Goal: Task Accomplishment & Management: Complete application form

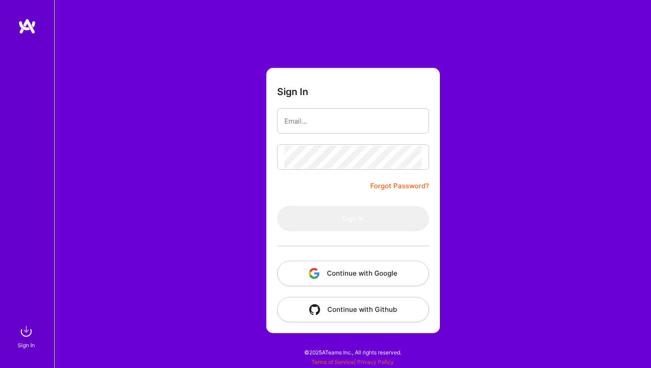
click at [347, 266] on button "Continue with Google" at bounding box center [353, 273] width 152 height 25
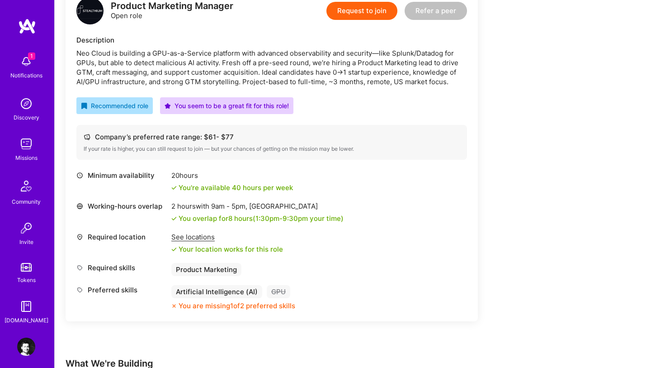
scroll to position [248, 0]
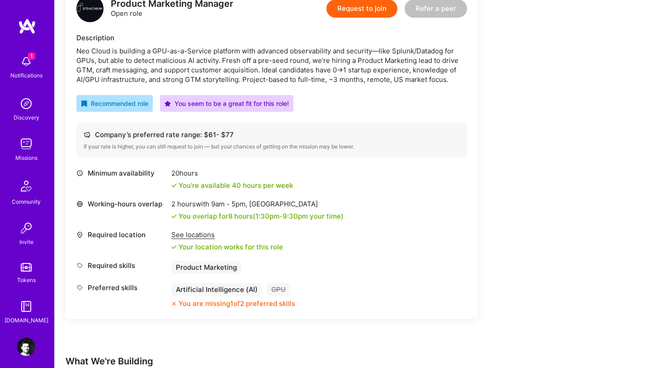
click at [196, 233] on div "See locations" at bounding box center [227, 235] width 112 height 10
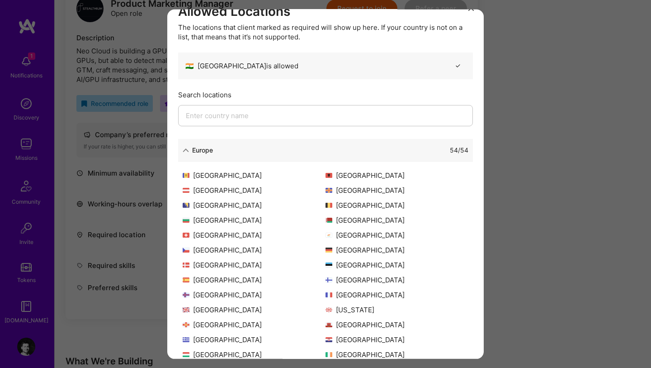
scroll to position [0, 0]
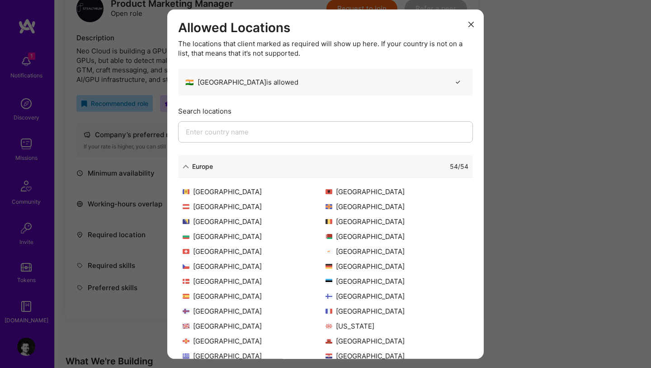
click at [190, 167] on div "Europe" at bounding box center [198, 167] width 30 height 10
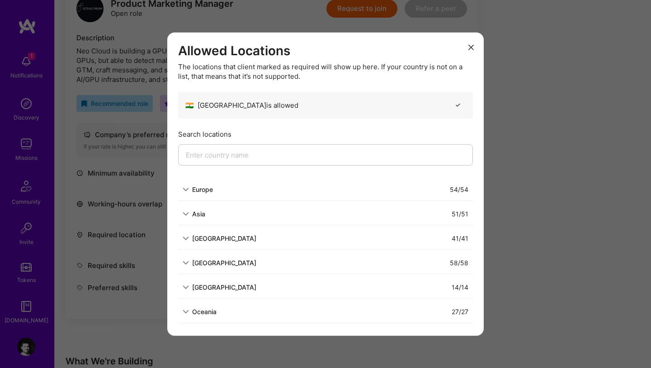
click at [469, 43] on button "modal" at bounding box center [471, 46] width 11 height 15
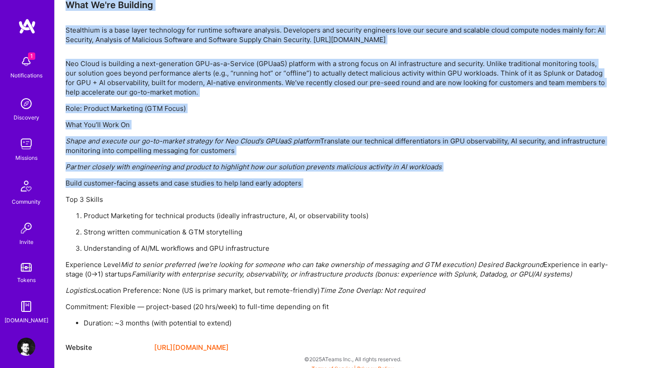
scroll to position [611, 0]
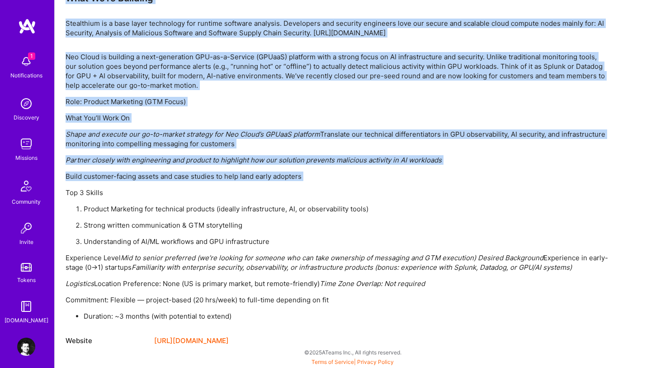
drag, startPoint x: 67, startPoint y: 29, endPoint x: 262, endPoint y: 340, distance: 366.9
copy div "Lore Ip'do Sitametc Adipiscing el s doei tempo incididunt utl etdolor magnaali …"
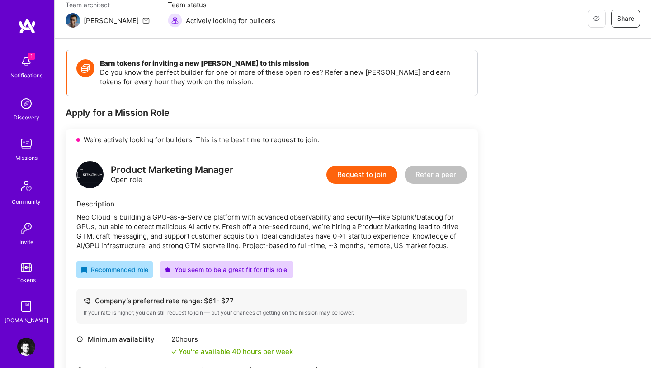
scroll to position [83, 0]
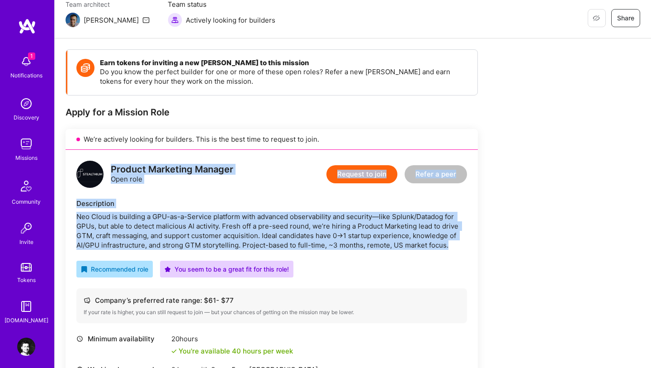
drag, startPoint x: 112, startPoint y: 170, endPoint x: 458, endPoint y: 245, distance: 354.2
click at [458, 245] on div "Product Marketing Manager Open role Request to join Refer a peer Description Ne…" at bounding box center [272, 317] width 413 height 335
copy div "Product Marketing Manager Open role Request to join Refer a peer Description Ne…"
click at [359, 168] on button "Request to join" at bounding box center [362, 174] width 71 height 18
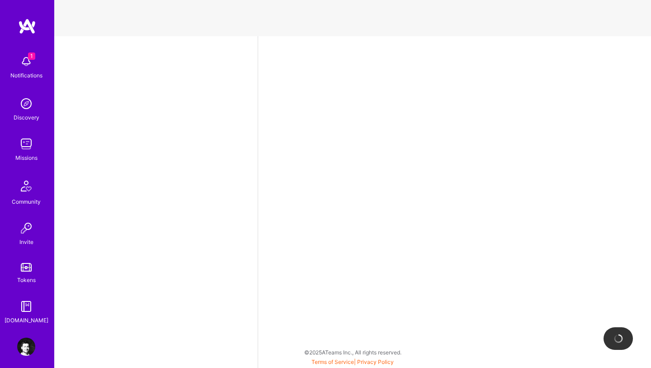
select select "IN"
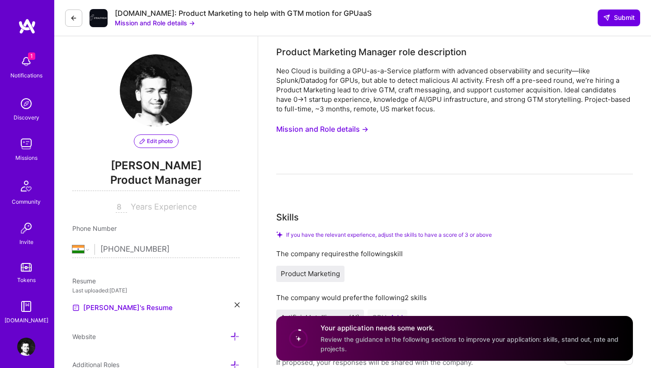
click at [177, 22] on button "Mission and Role details →" at bounding box center [155, 23] width 80 height 10
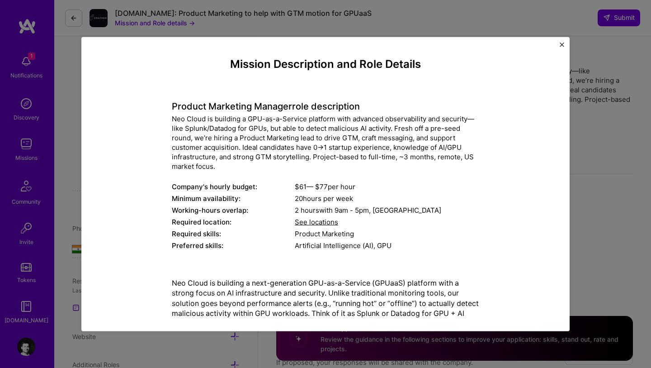
click at [618, 165] on div "Mission Description and Role Details Product Marketing Manager role description…" at bounding box center [325, 184] width 651 height 368
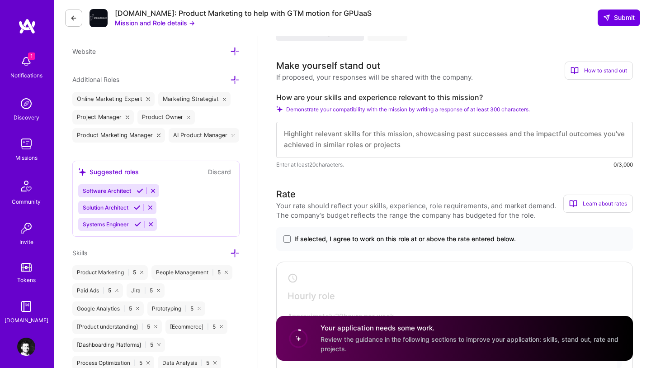
scroll to position [297, 0]
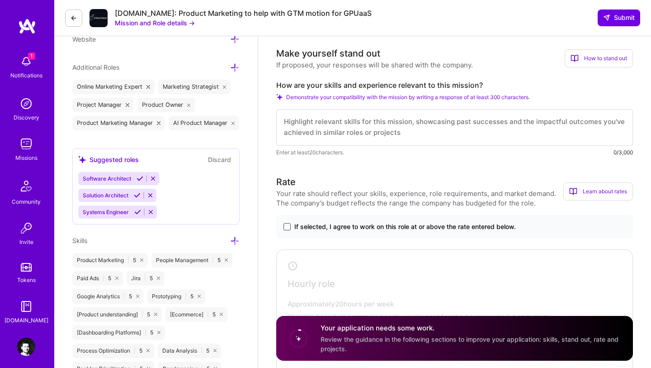
click at [285, 229] on span at bounding box center [287, 226] width 7 height 7
click at [0, 0] on input "If selected, I agree to work on this role at or above the rate entered below." at bounding box center [0, 0] width 0 height 0
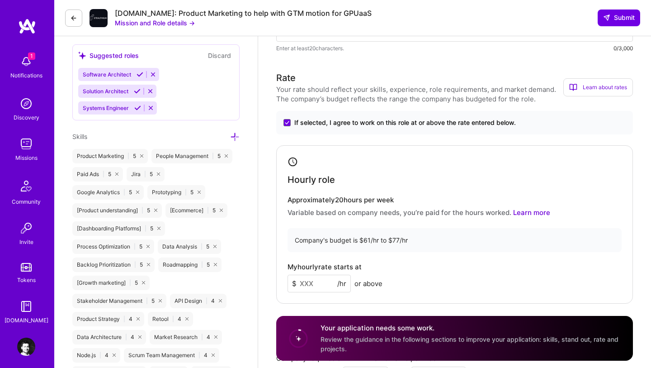
scroll to position [433, 0]
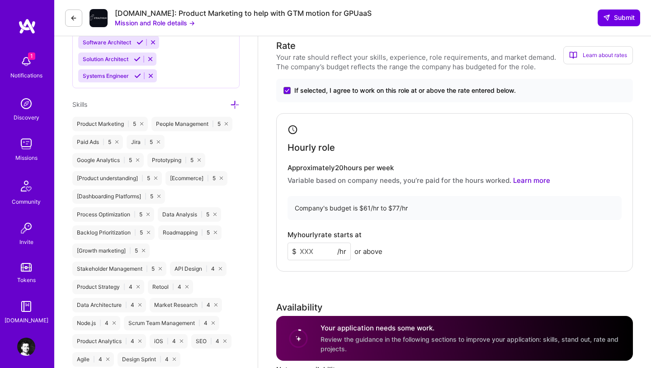
click at [314, 252] on input at bounding box center [319, 251] width 63 height 18
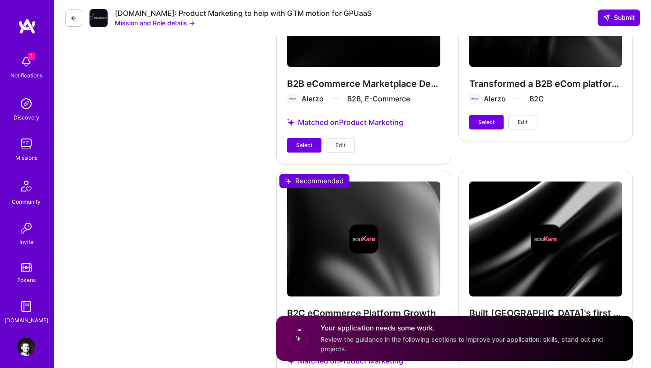
scroll to position [1894, 0]
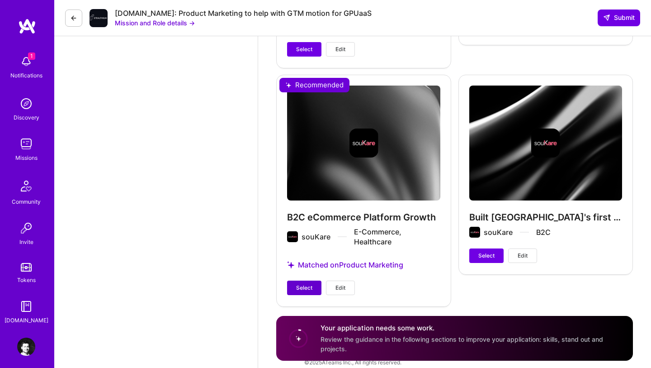
type input "65"
click at [306, 284] on span "Select" at bounding box center [304, 288] width 16 height 8
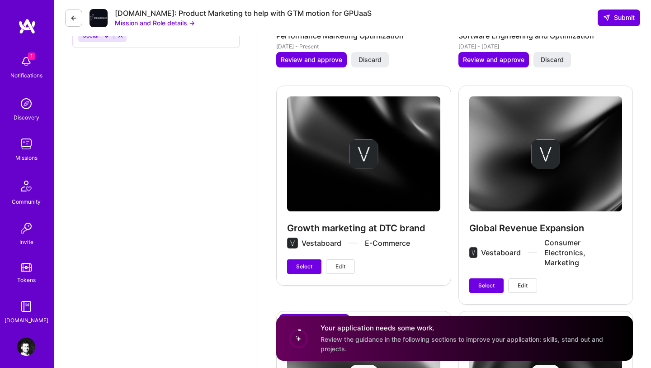
scroll to position [1432, 0]
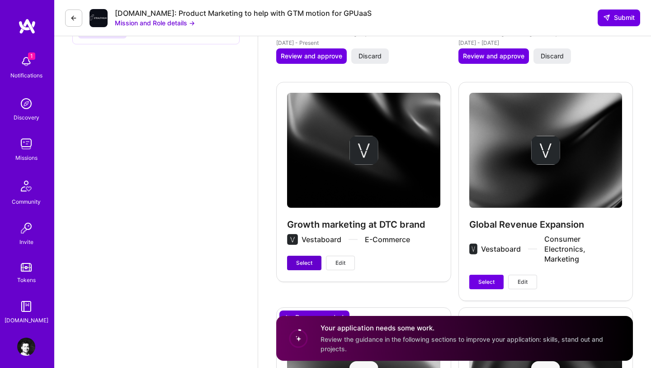
click at [305, 259] on span "Select" at bounding box center [304, 263] width 16 height 8
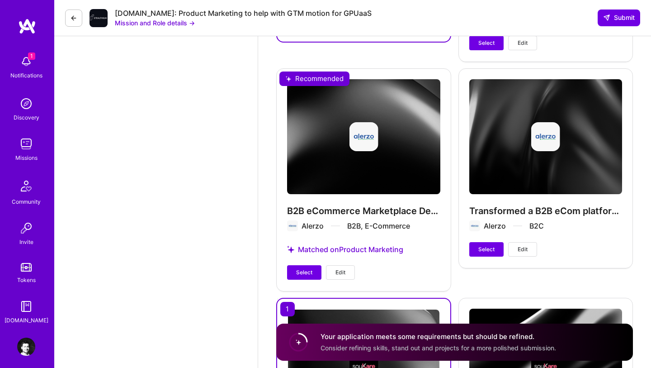
scroll to position [1726, 0]
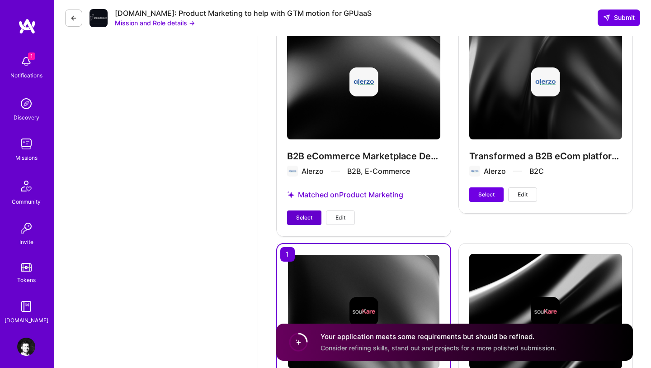
click at [304, 214] on span "Select" at bounding box center [304, 218] width 16 height 8
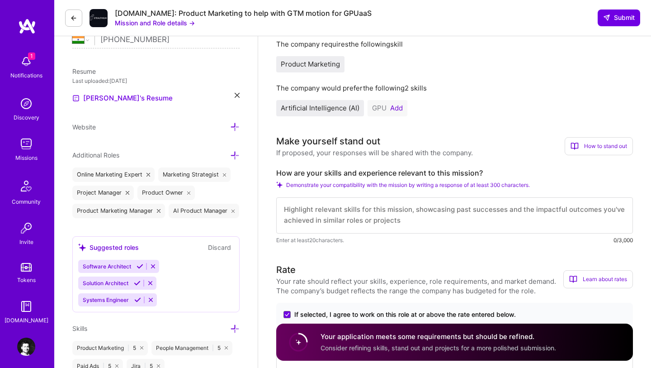
scroll to position [211, 0]
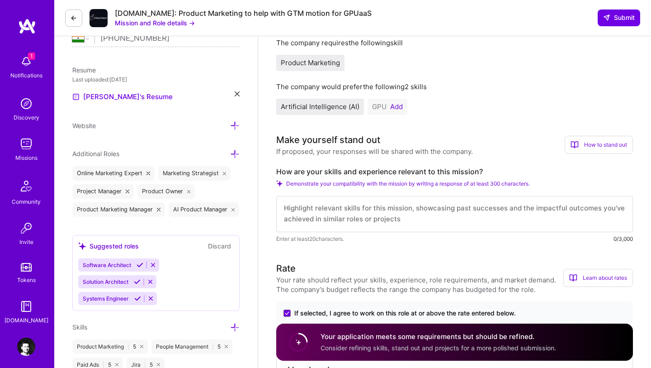
click at [585, 142] on div "How to stand out" at bounding box center [599, 145] width 68 height 18
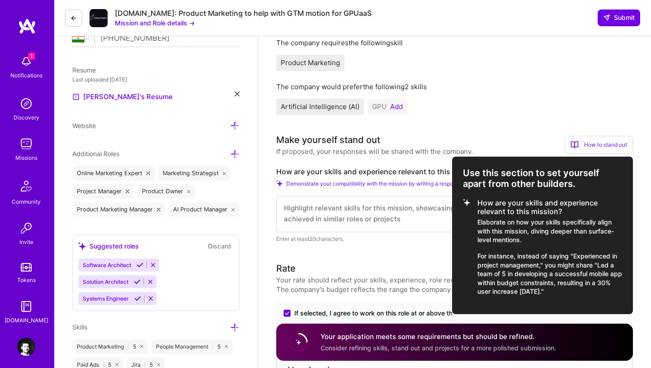
click at [464, 171] on h3 "Use this section to set yourself apart from other builders." at bounding box center [542, 178] width 159 height 22
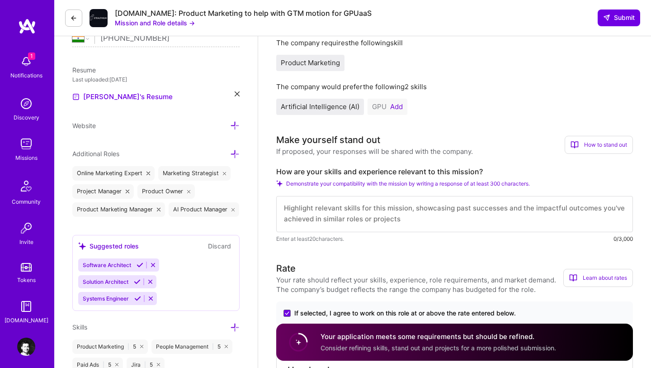
click at [593, 155] on div "Make yourself stand out If proposed, your responses will be shared with the com…" at bounding box center [454, 144] width 357 height 23
click at [589, 147] on div "How to stand out" at bounding box center [599, 145] width 68 height 18
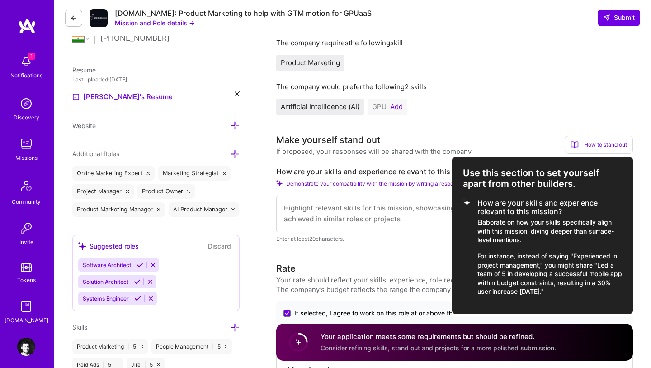
drag, startPoint x: 479, startPoint y: 202, endPoint x: 585, endPoint y: 299, distance: 143.5
click at [585, 299] on div "Use this section to set yourself apart from other builders. How are your skills…" at bounding box center [542, 235] width 181 height 157
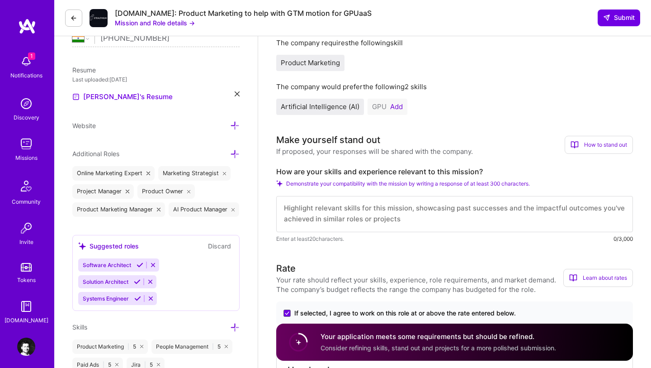
click at [596, 144] on div "How to stand out" at bounding box center [599, 145] width 68 height 18
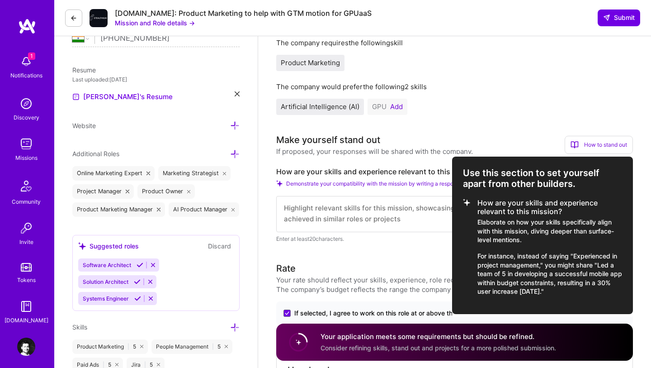
copy div "Use this section to set yourself apart from other builders. How are your skills…"
drag, startPoint x: 465, startPoint y: 172, endPoint x: 568, endPoint y: 294, distance: 159.9
click at [568, 294] on div "Use this section to set yourself apart from other builders. How are your skills…" at bounding box center [542, 235] width 181 height 157
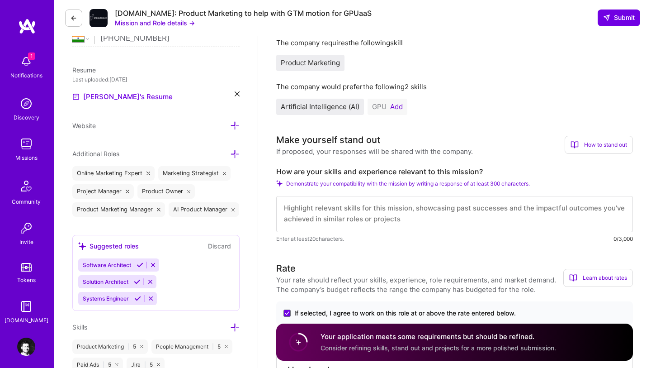
click at [377, 209] on textarea at bounding box center [454, 214] width 357 height 36
paste textarea "I build 0-1 GTMs for complex platforms and turn deep tech into buyer clarity. I…"
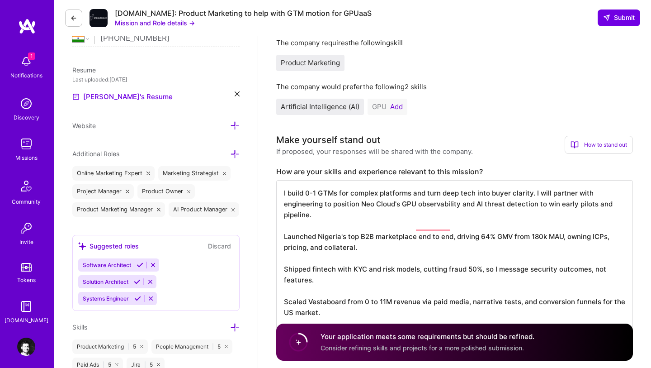
click at [283, 223] on textarea "I build 0-1 GTMs for complex platforms and turn deep tech into buyer clarity. I…" at bounding box center [454, 263] width 357 height 166
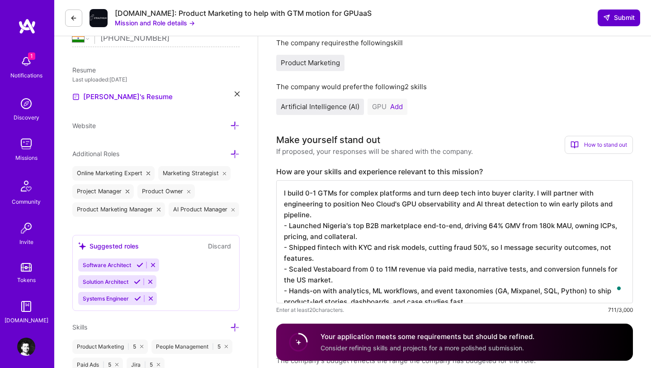
type textarea "I build 0-1 GTMs for complex platforms and turn deep tech into buyer clarity. I…"
click at [616, 19] on span "Submit" at bounding box center [620, 17] width 32 height 9
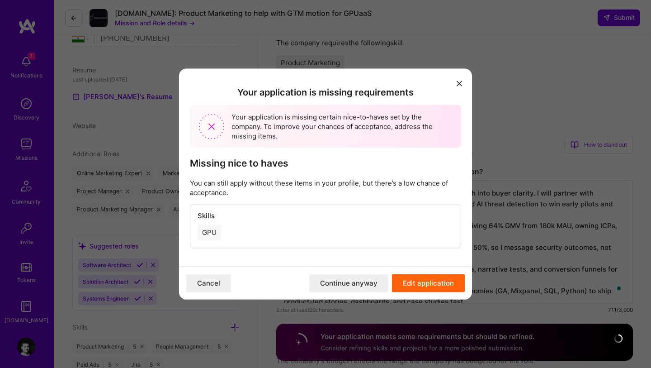
click at [364, 284] on button "Continue anyway" at bounding box center [348, 283] width 79 height 18
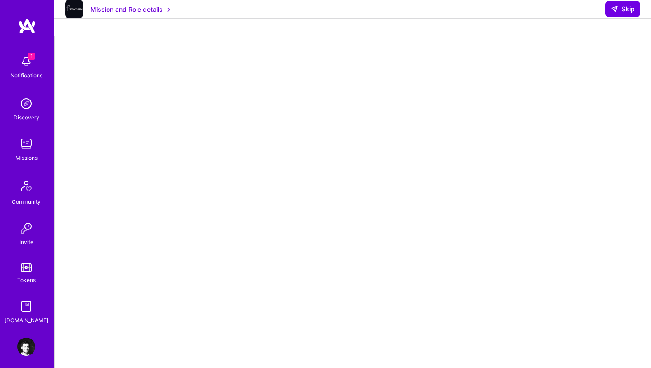
click at [24, 59] on img at bounding box center [26, 61] width 18 height 18
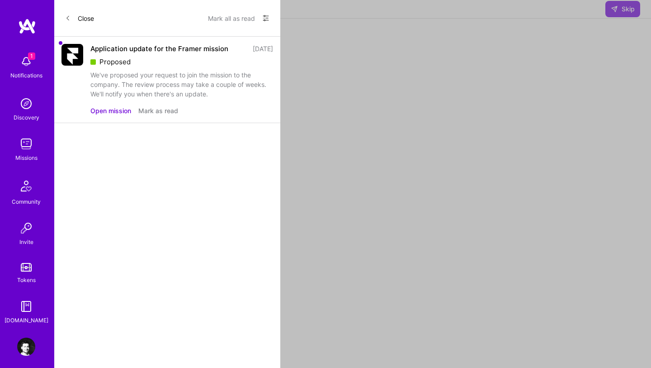
click at [73, 57] on img at bounding box center [73, 55] width 22 height 22
click at [103, 109] on button "Open mission" at bounding box center [110, 111] width 41 height 10
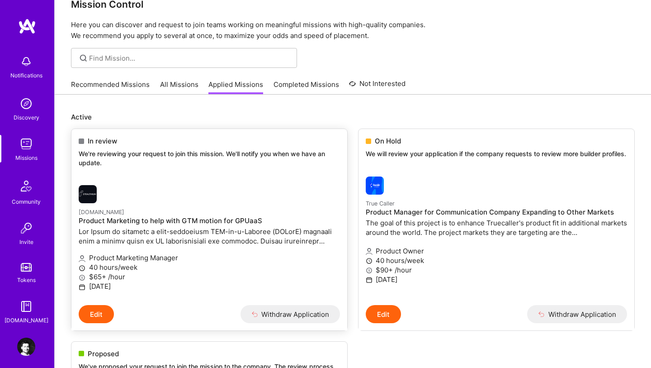
scroll to position [14, 0]
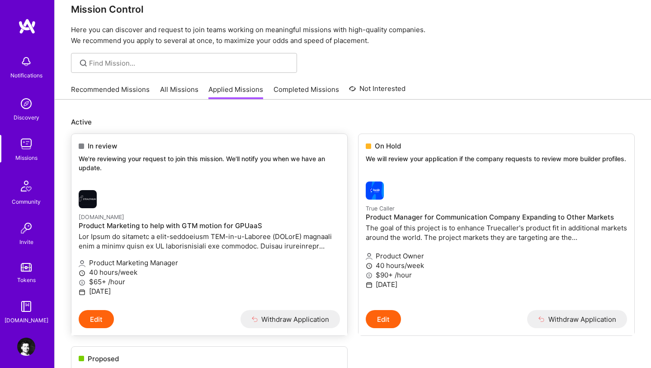
click at [212, 185] on link "[DOMAIN_NAME] Product Marketing to help with GTM motion for GPUaaS Product Mark…" at bounding box center [209, 246] width 276 height 127
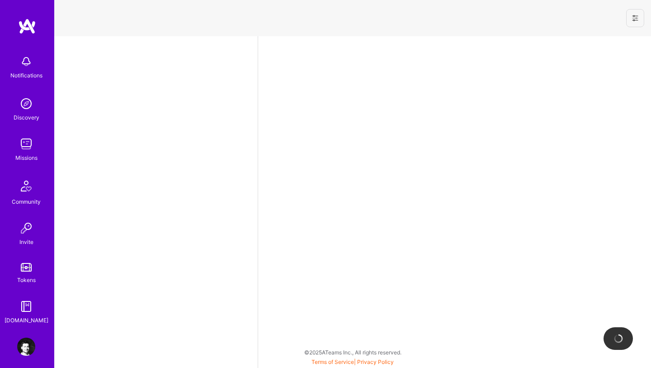
select select "IN"
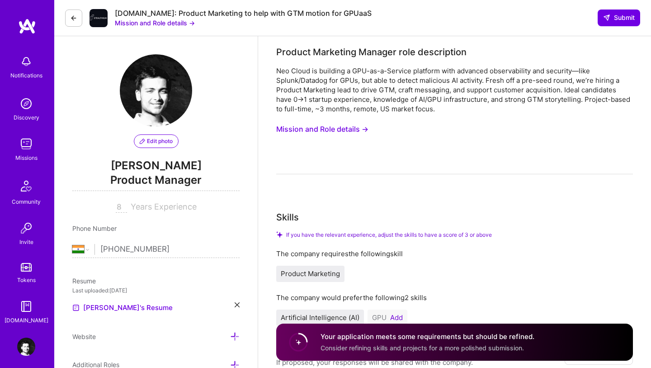
click at [63, 21] on div "[DOMAIN_NAME]: Product Marketing to help with GTM motion for GPUaaS Mission and…" at bounding box center [352, 18] width 597 height 36
click at [69, 20] on button at bounding box center [73, 18] width 17 height 17
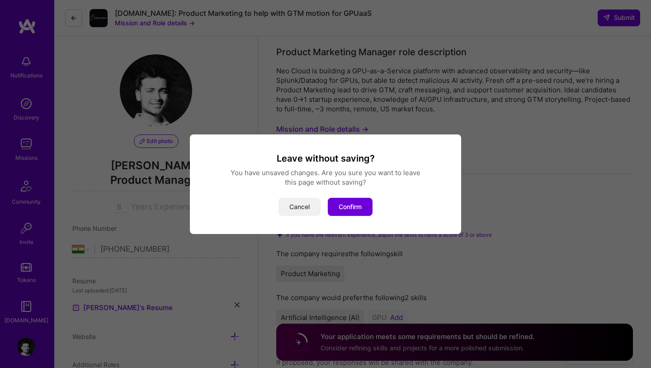
click at [301, 208] on button "Cancel" at bounding box center [300, 207] width 42 height 18
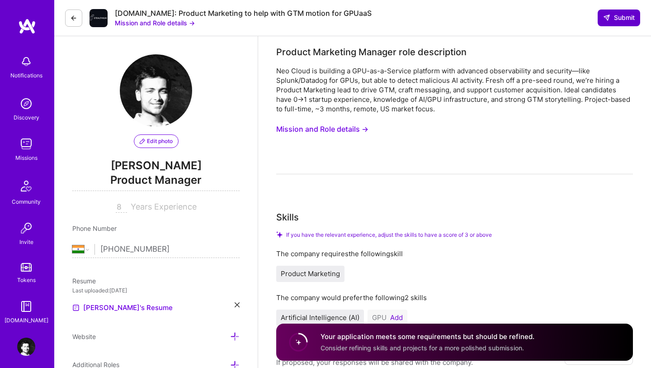
click at [616, 20] on span "Submit" at bounding box center [620, 17] width 32 height 9
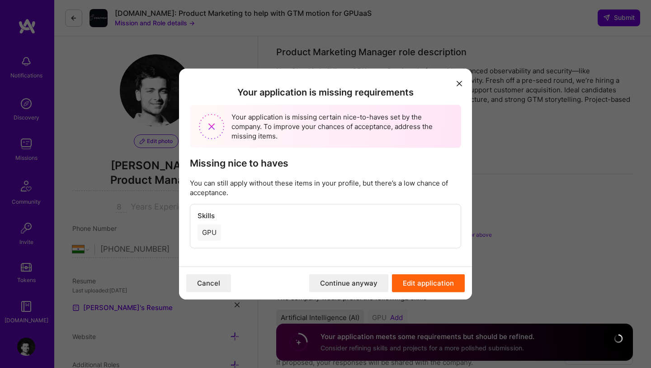
click at [358, 285] on button "Continue anyway" at bounding box center [348, 283] width 79 height 18
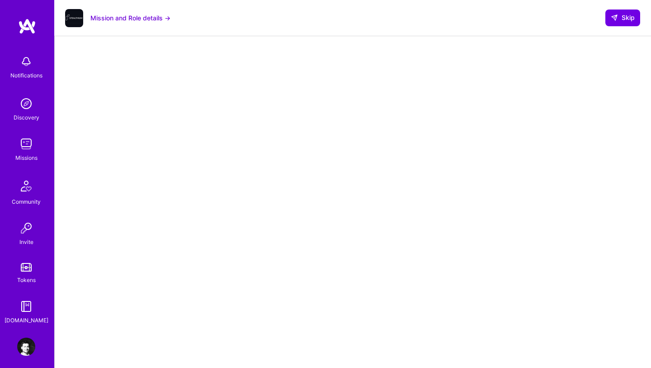
click at [28, 144] on img at bounding box center [26, 144] width 18 height 18
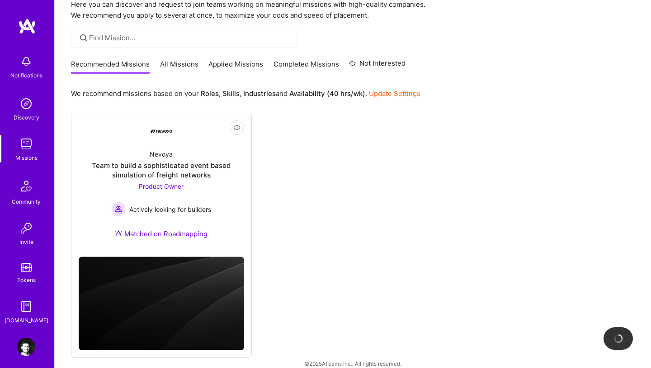
scroll to position [51, 0]
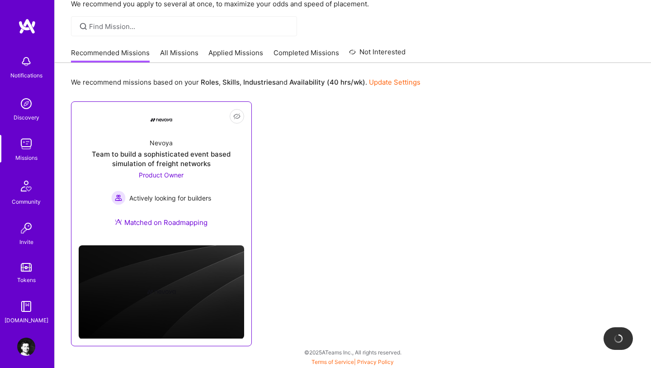
click at [170, 176] on span "Product Owner" at bounding box center [161, 175] width 45 height 8
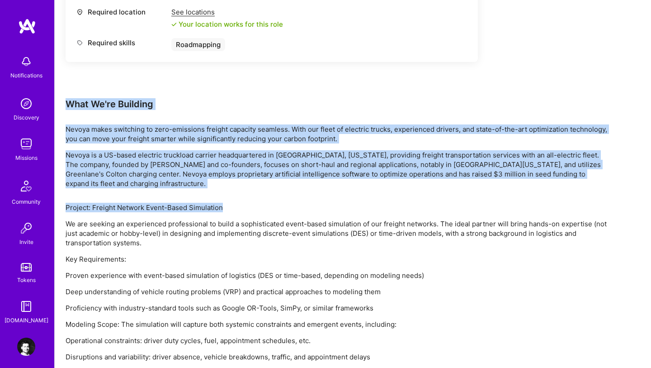
scroll to position [509, 0]
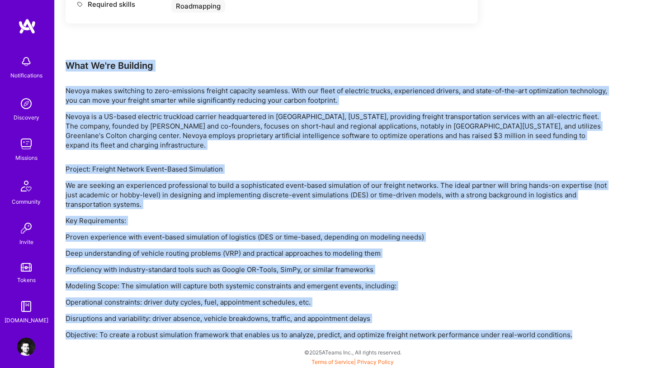
drag, startPoint x: 67, startPoint y: 104, endPoint x: 598, endPoint y: 334, distance: 578.5
copy div "What We're Building Nevoya makes switching to zero-emissions freight capacity s…"
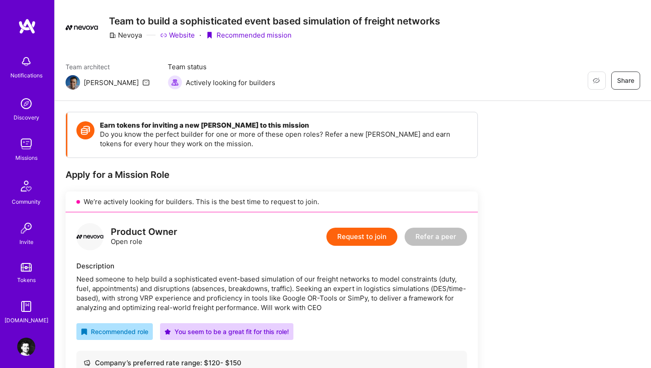
scroll to position [52, 0]
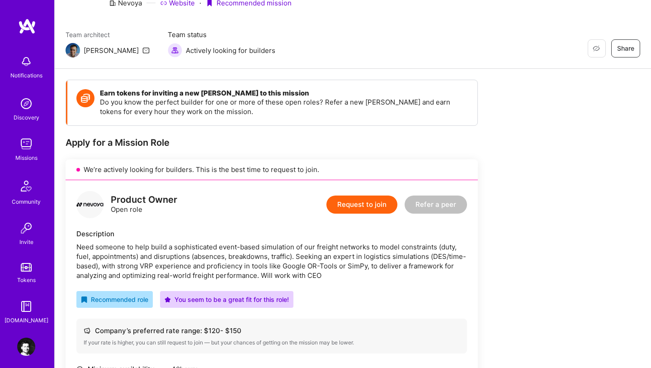
click at [168, 226] on div "Product Owner Open role Request to join Refer a peer Description Need someone t…" at bounding box center [272, 330] width 413 height 300
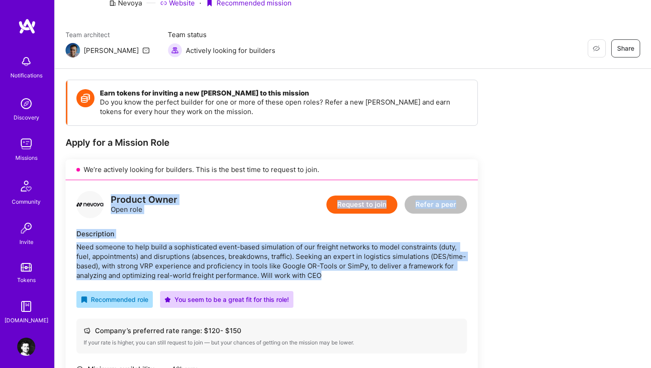
drag, startPoint x: 112, startPoint y: 200, endPoint x: 330, endPoint y: 275, distance: 230.6
click at [330, 275] on div "Product Owner Open role Request to join Refer a peer Description Need someone t…" at bounding box center [272, 330] width 413 height 300
copy div "Product Owner Open role Request to join Refer a peer Description Need someone t…"
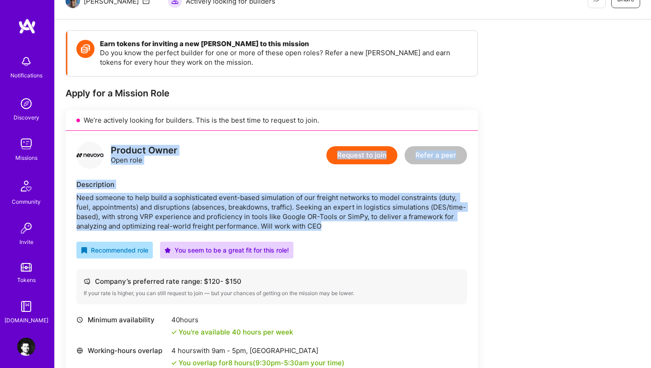
scroll to position [48, 0]
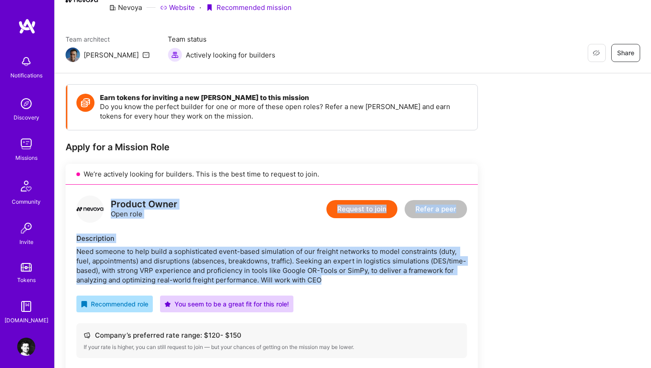
click at [355, 207] on button "Request to join" at bounding box center [362, 209] width 71 height 18
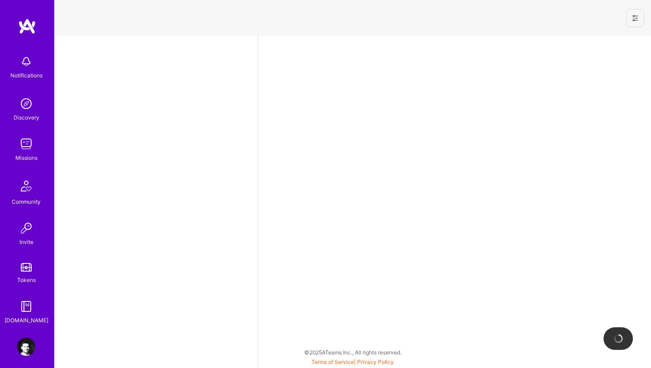
select select "IN"
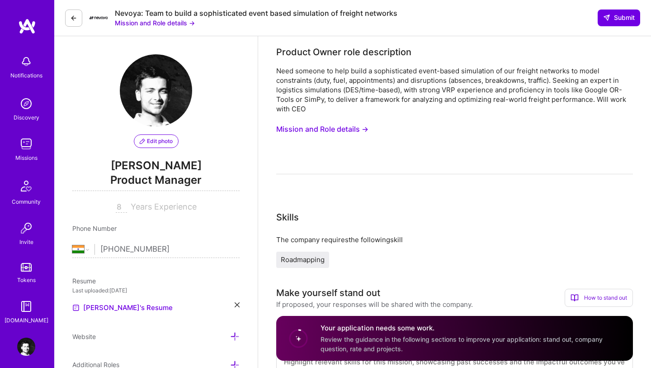
click at [153, 29] on div "Nevoya: Team to build a sophisticated event based simulation of freight network…" at bounding box center [352, 18] width 597 height 36
click at [152, 25] on button "Mission and Role details →" at bounding box center [155, 23] width 80 height 10
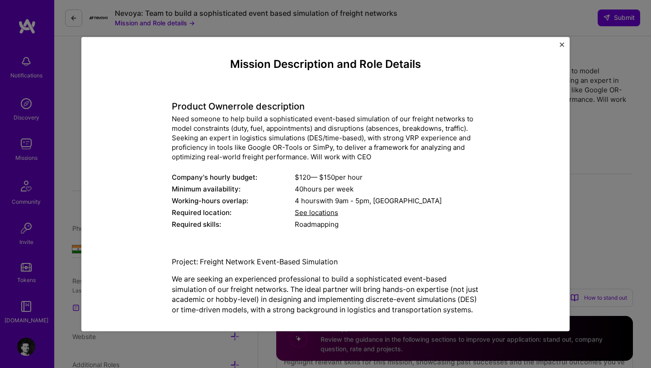
click at [563, 44] on img "Close" at bounding box center [562, 44] width 5 height 5
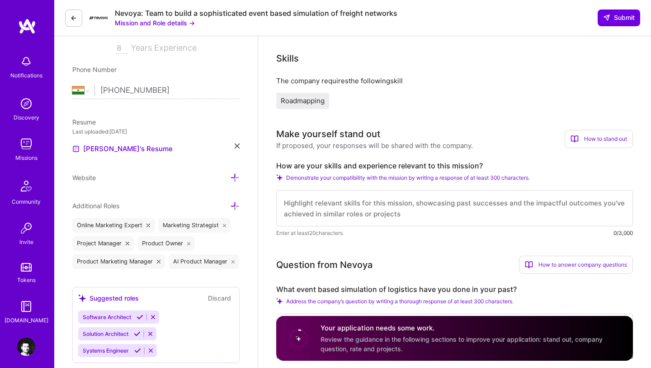
scroll to position [169, 0]
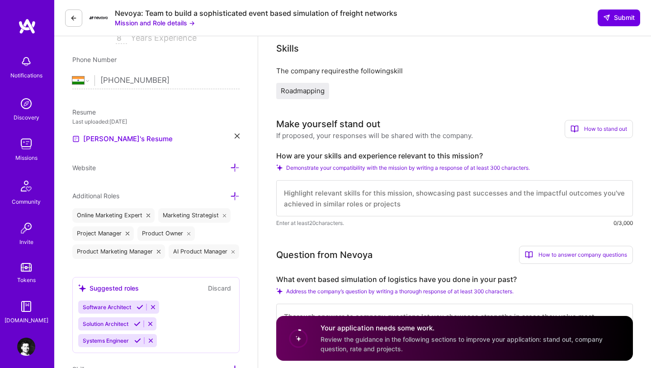
click at [329, 194] on textarea at bounding box center [454, 198] width 357 height 36
paste textarea "My skills fit this mission because I build constraint-aware systems that move f…"
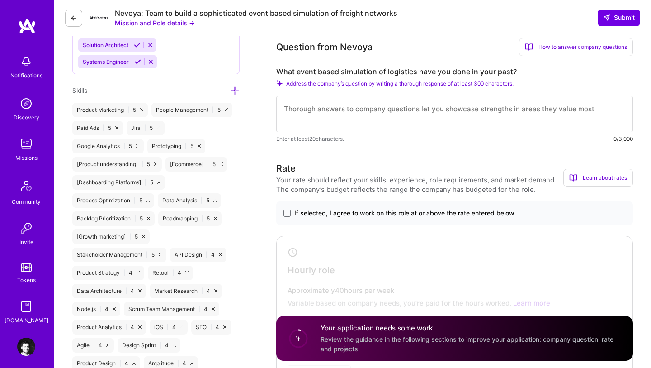
scroll to position [441, 0]
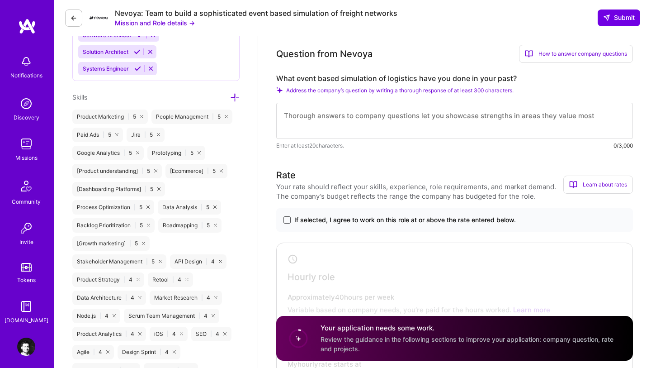
type textarea "My skills fit this mission because I build constraint-aware systems that move f…"
click at [284, 220] on span at bounding box center [287, 219] width 7 height 7
click at [0, 0] on input "If selected, I agree to work on this role at or above the rate entered below." at bounding box center [0, 0] width 0 height 0
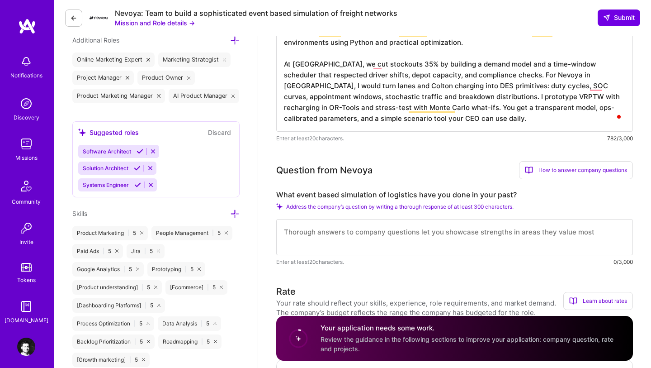
scroll to position [335, 0]
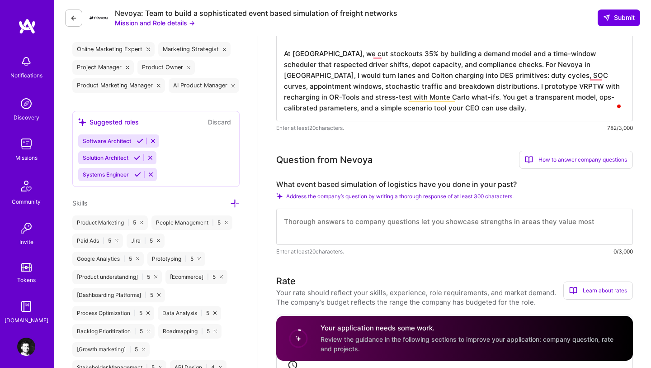
click at [314, 187] on label "What event based simulation of logistics have you done in your past?" at bounding box center [454, 185] width 357 height 10
copy label "What event based simulation of logistics have you done in your past?"
drag, startPoint x: 287, startPoint y: 197, endPoint x: 551, endPoint y: 196, distance: 263.8
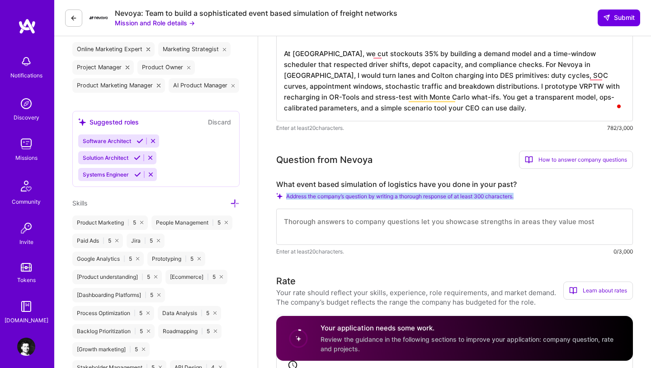
click at [551, 196] on div "Address the company’s question by writing a thorough response of at least 300 c…" at bounding box center [454, 196] width 357 height 7
copy span "Address the company’s question by writing a thorough response of at least 300 c…"
